Goal: Communication & Community: Share content

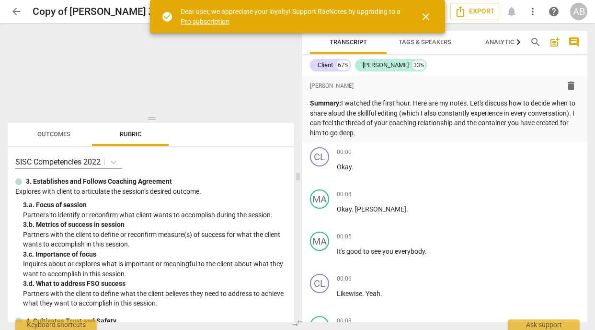
click at [428, 18] on span "close" at bounding box center [425, 16] width 11 height 11
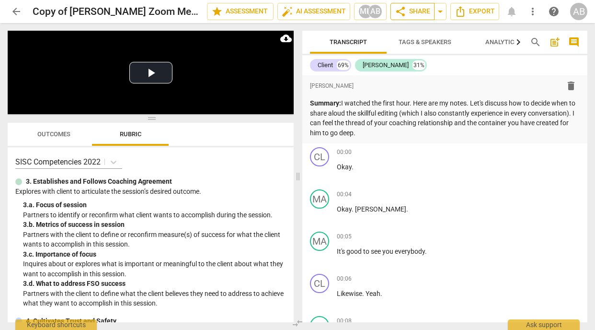
click at [419, 12] on span "share Share" at bounding box center [412, 11] width 35 height 11
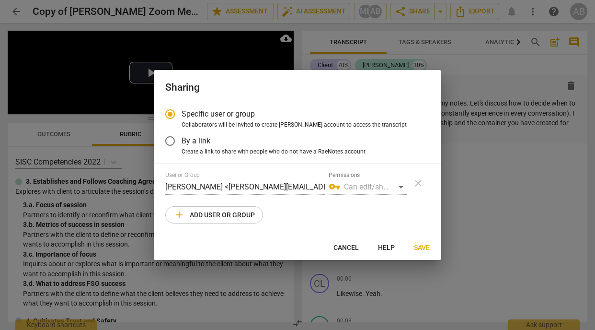
click at [204, 214] on span "add Add user or group" at bounding box center [213, 214] width 81 height 11
radio input "false"
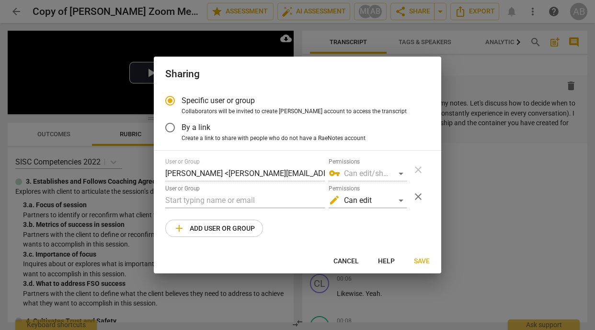
click at [204, 193] on div "User or Group" at bounding box center [245, 196] width 160 height 23
click at [204, 205] on input "text" at bounding box center [245, 200] width 160 height 15
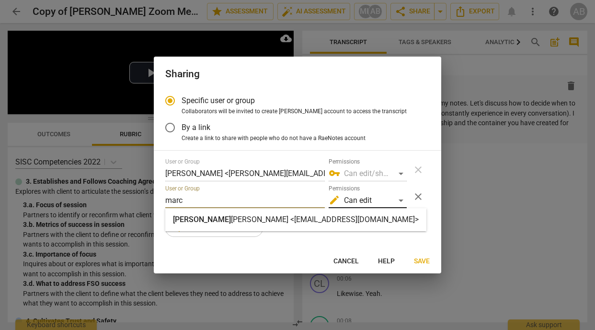
type input "marc"
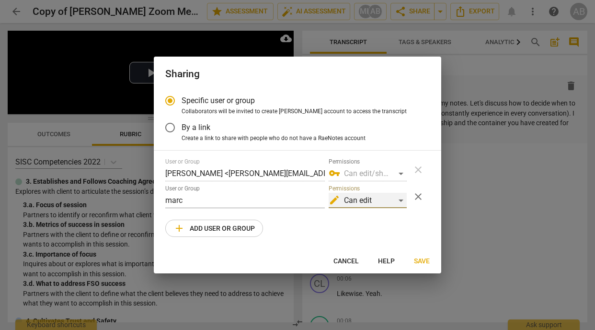
click at [402, 199] on div "edit Can edit" at bounding box center [368, 200] width 78 height 15
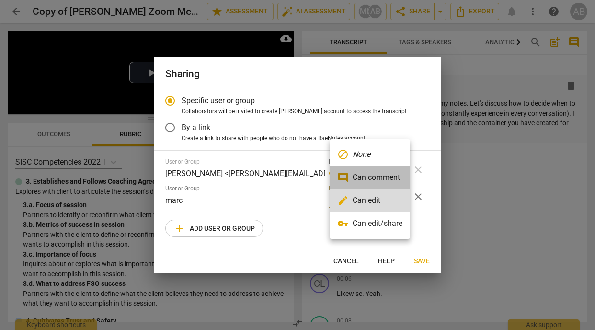
click at [391, 183] on li "comment Can comment" at bounding box center [370, 177] width 80 height 23
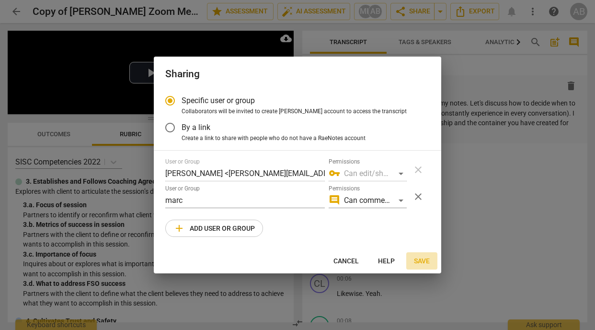
click at [429, 259] on span "Save" at bounding box center [422, 261] width 16 height 10
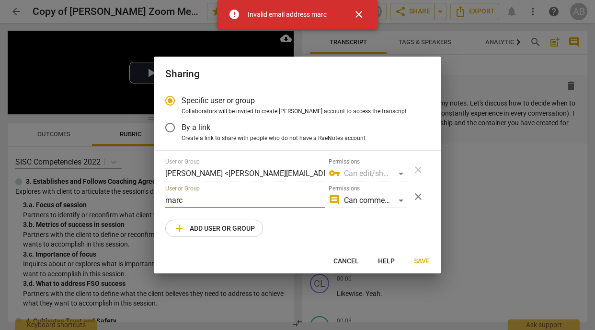
click at [192, 200] on input "marc" at bounding box center [245, 200] width 160 height 15
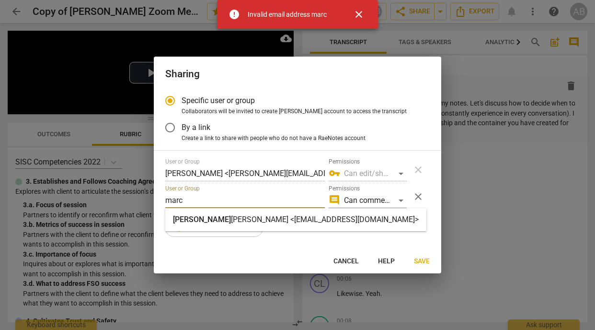
click at [192, 200] on input "marc" at bounding box center [245, 200] width 160 height 15
click at [231, 222] on strong "[PERSON_NAME] <[EMAIL_ADDRESS][DOMAIN_NAME]>" at bounding box center [325, 219] width 188 height 9
radio input "false"
type input "[PERSON_NAME] <[EMAIL_ADDRESS][DOMAIN_NAME]>"
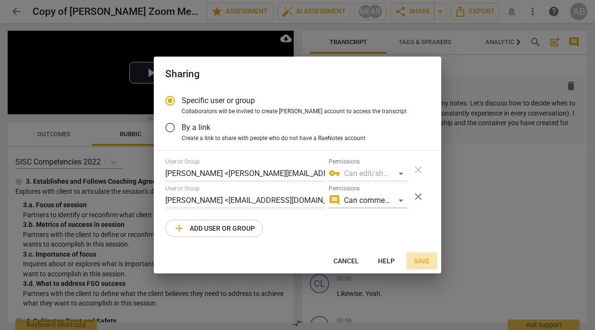
click at [425, 260] on span "Save" at bounding box center [422, 261] width 16 height 10
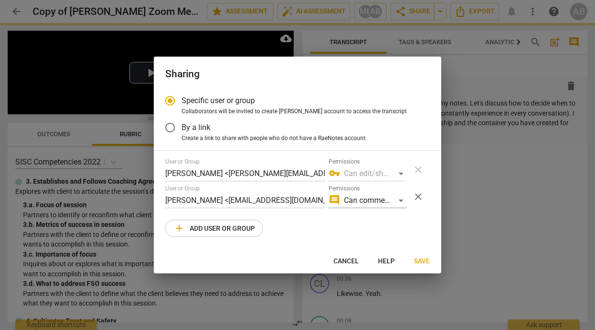
radio input "false"
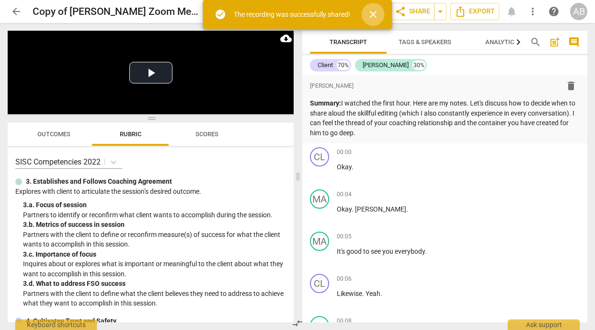
click at [375, 18] on span "close" at bounding box center [372, 14] width 11 height 11
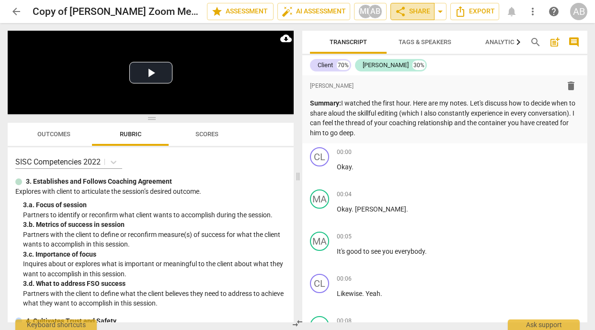
click at [420, 13] on span "share Share" at bounding box center [412, 11] width 35 height 11
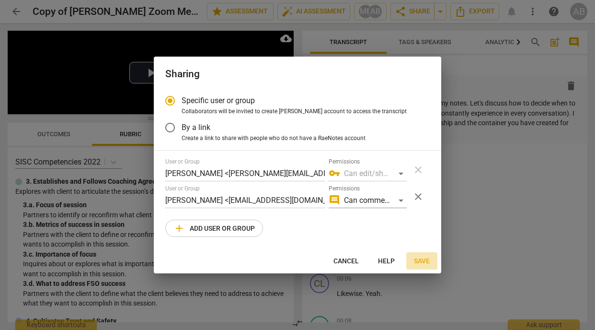
click at [427, 259] on span "Save" at bounding box center [422, 261] width 16 height 10
radio input "false"
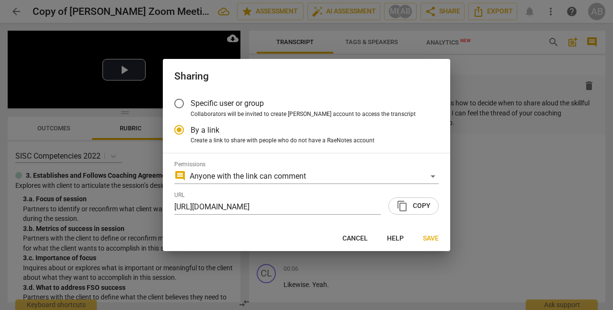
scroll to position [299, 0]
